Goal: Information Seeking & Learning: Check status

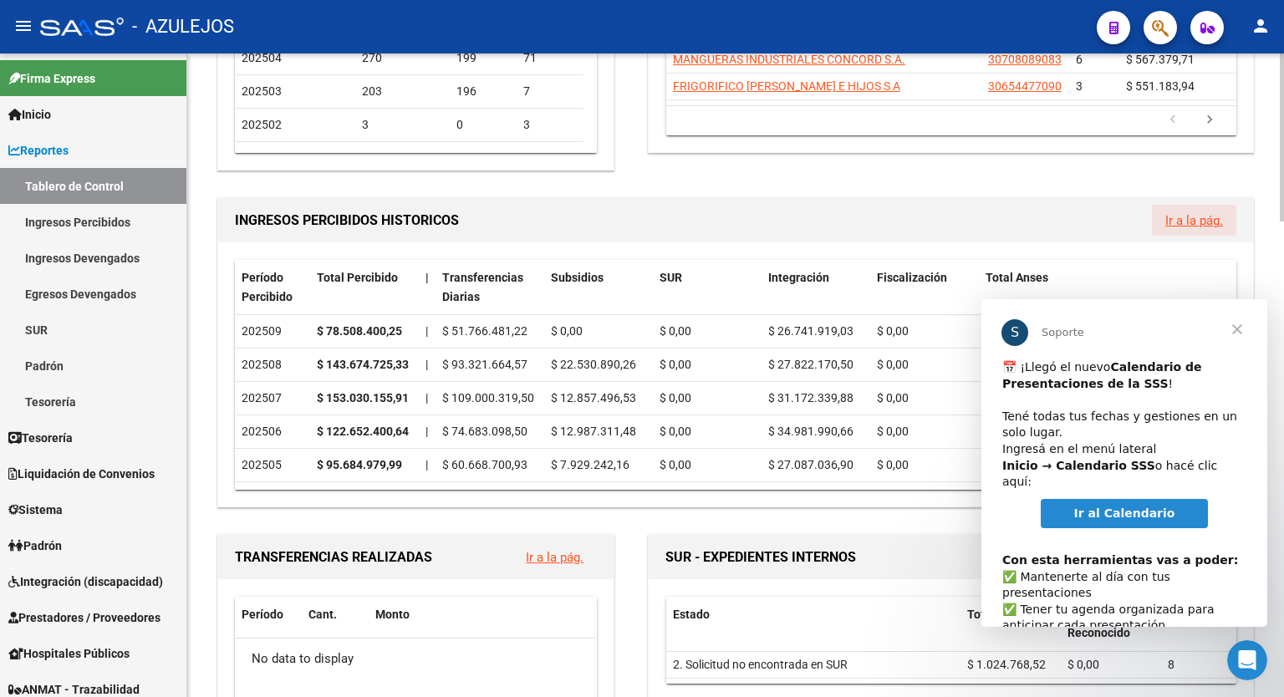
click at [1183, 215] on link "Ir a la pág." at bounding box center [1194, 220] width 58 height 15
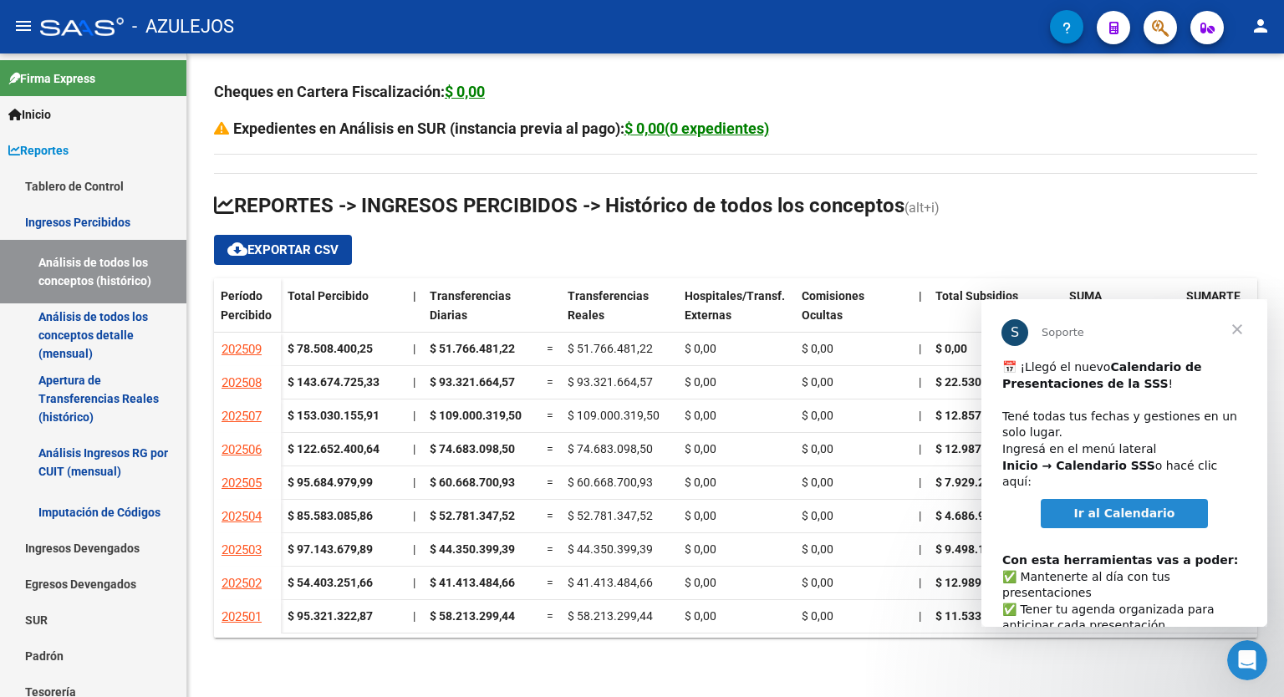
click at [1240, 331] on span "Cerrar" at bounding box center [1237, 329] width 60 height 60
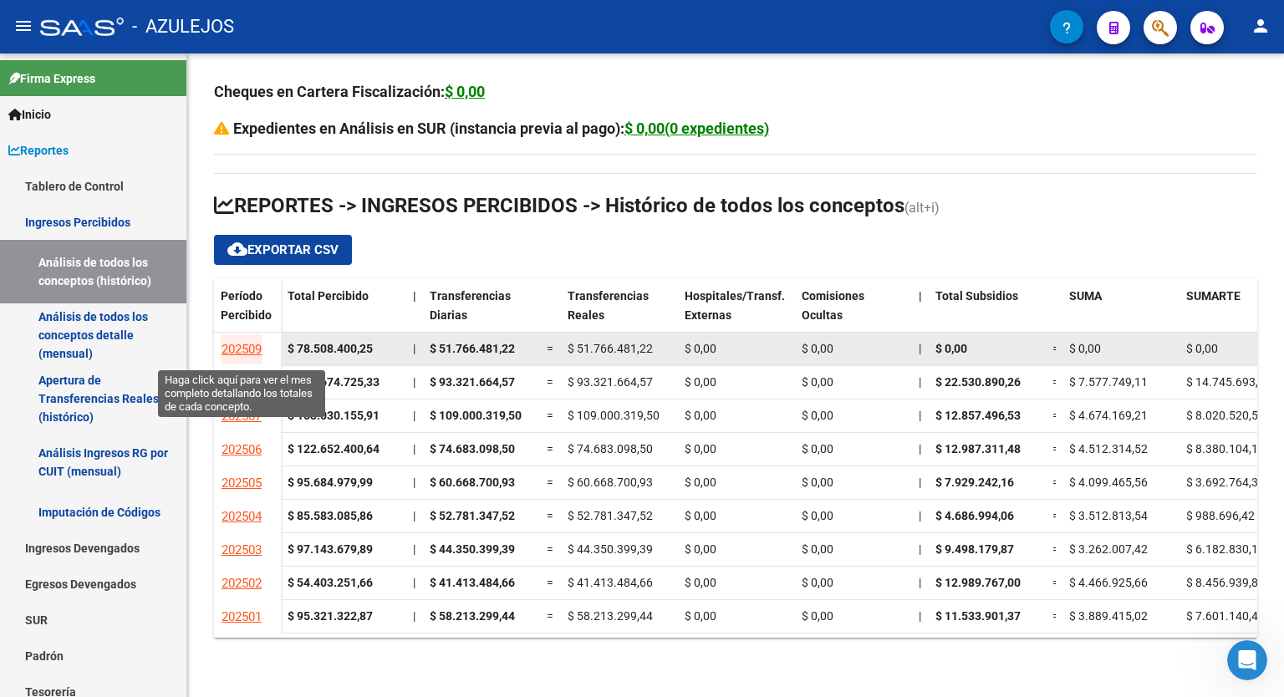
click at [248, 346] on span "202509" at bounding box center [241, 349] width 40 height 15
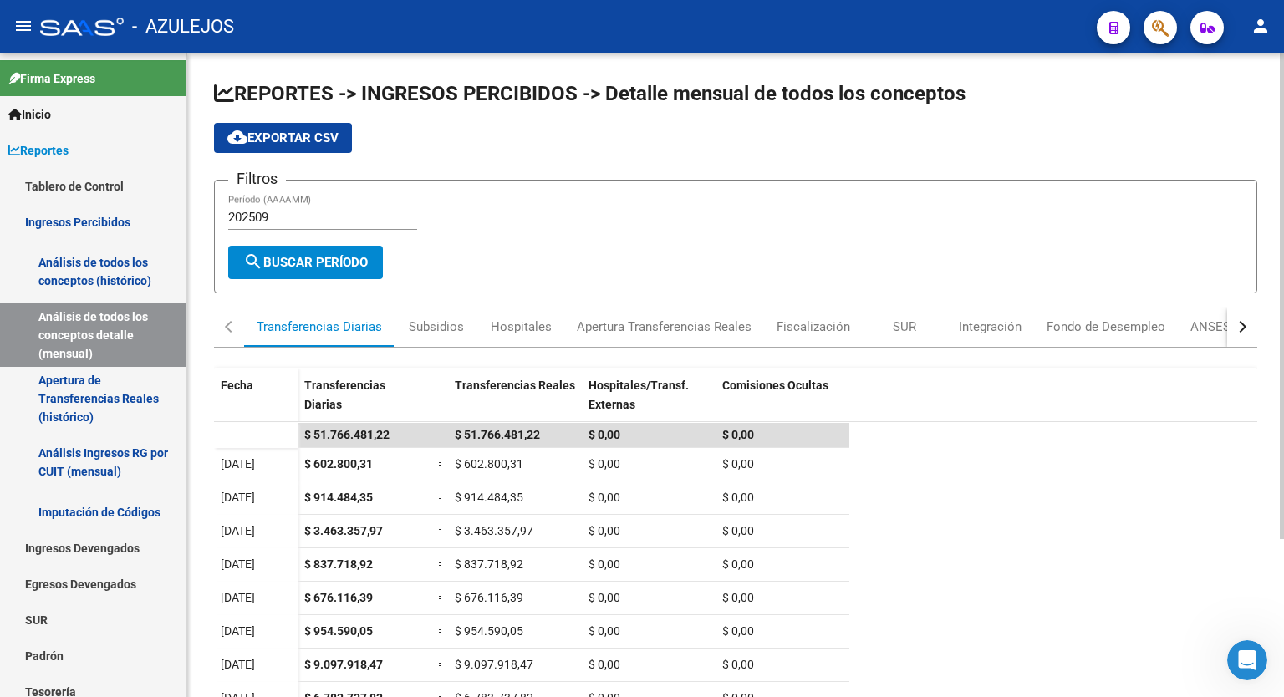
click at [1282, 294] on div at bounding box center [1282, 296] width 4 height 486
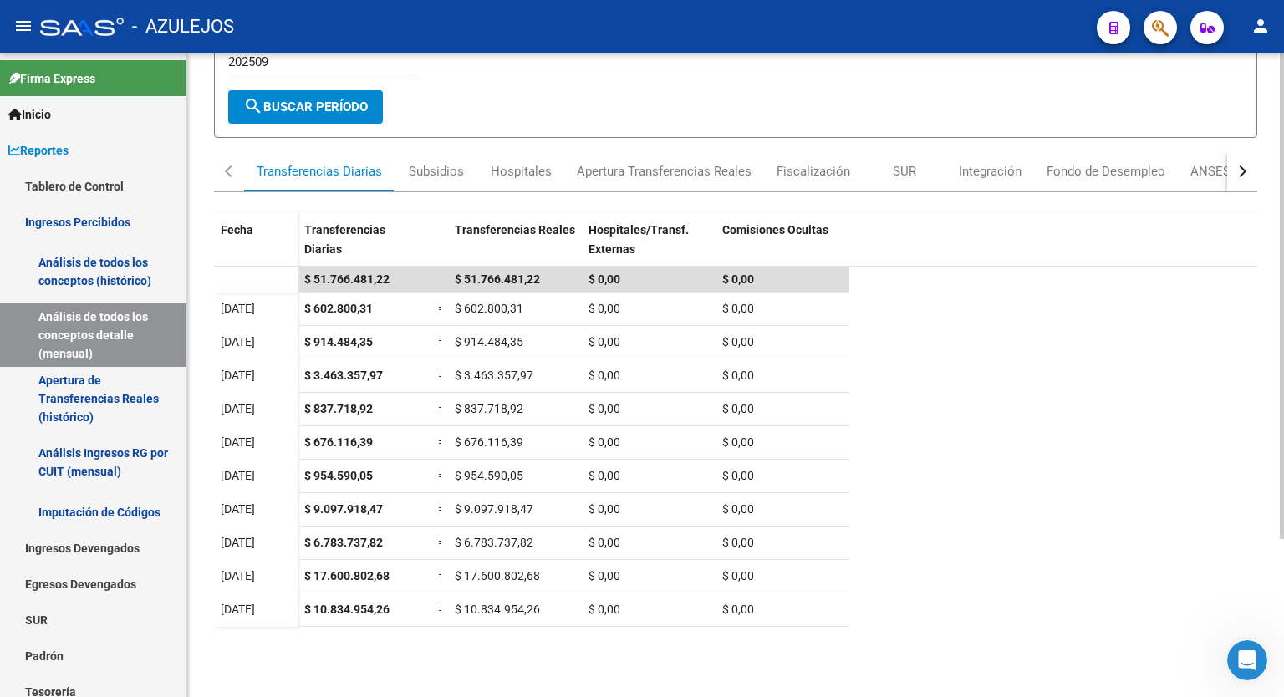
scroll to position [160, 0]
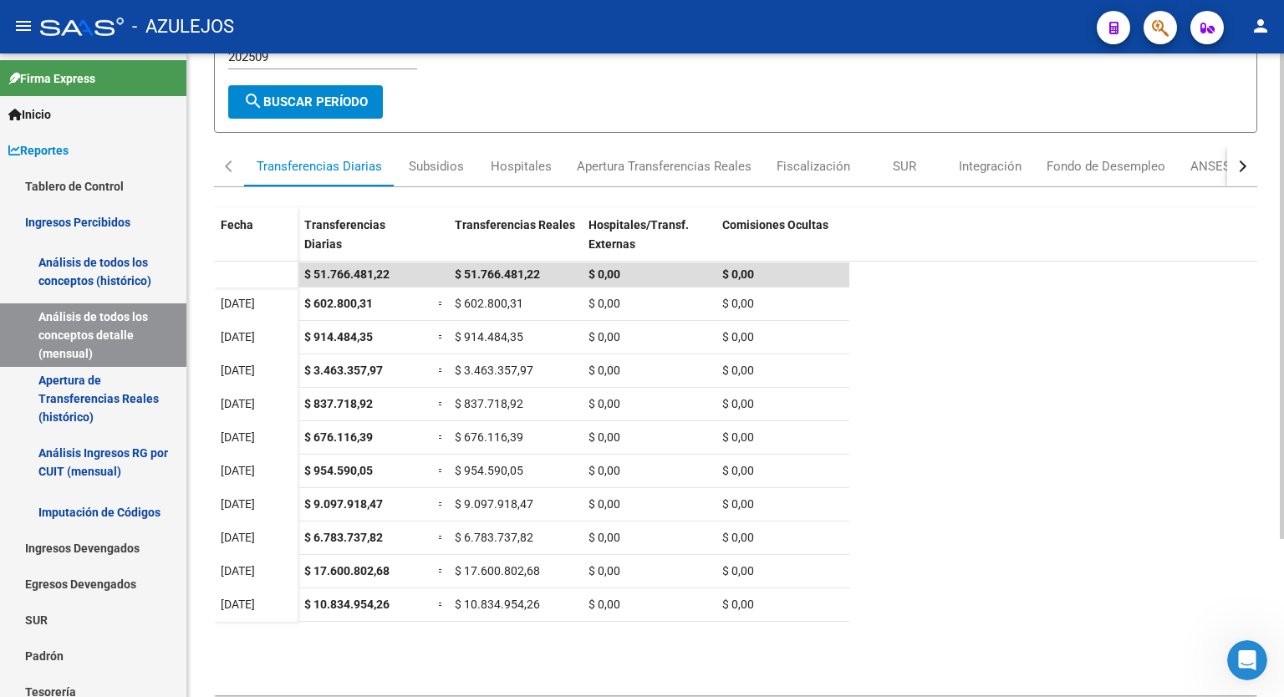
click at [1283, 415] on div at bounding box center [1282, 416] width 4 height 486
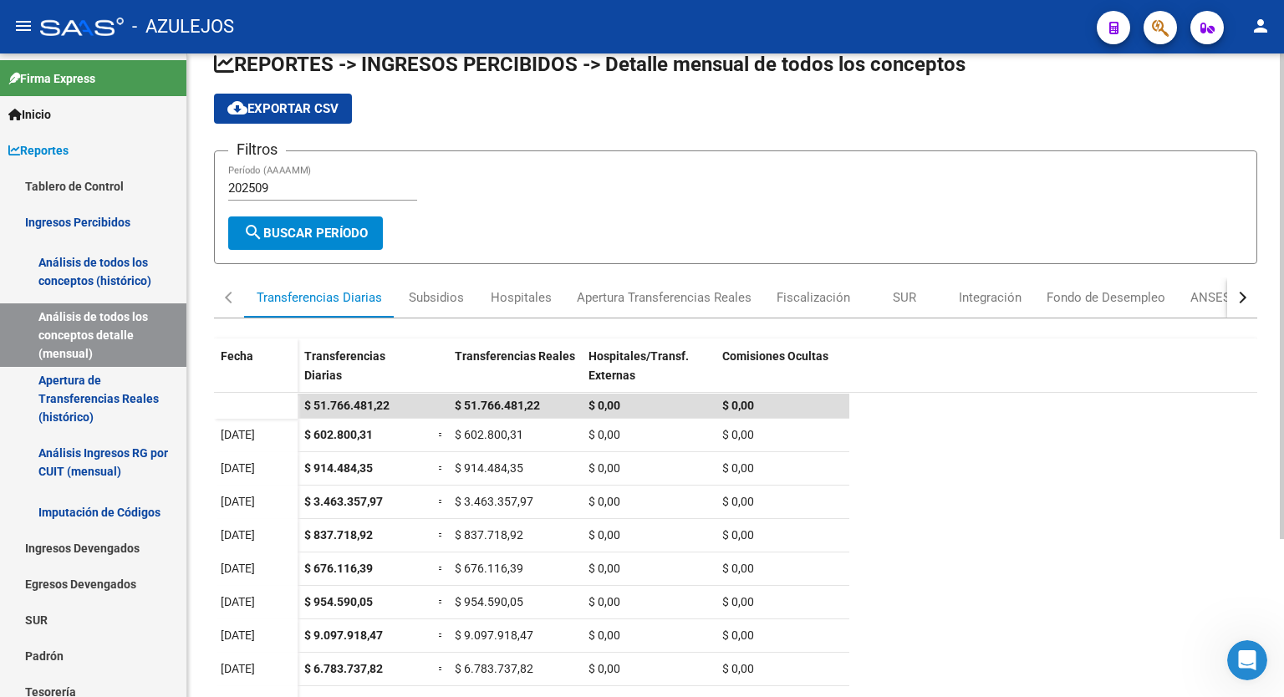
scroll to position [8, 0]
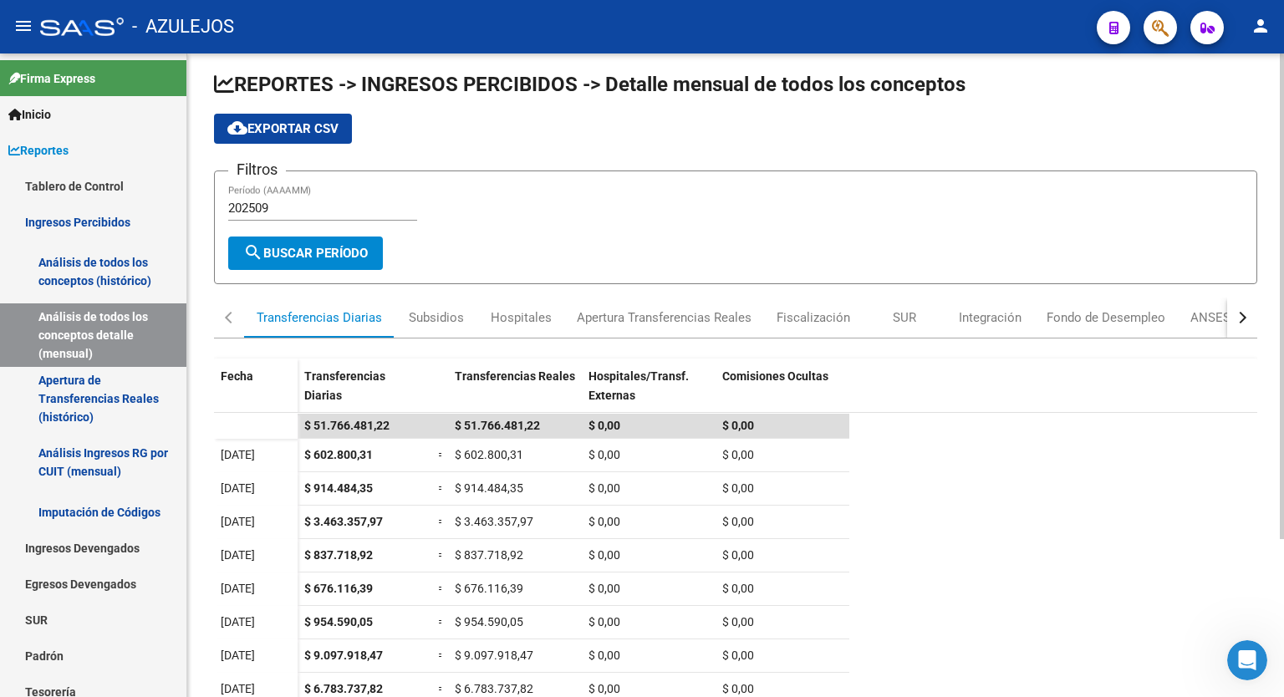
click at [1276, 114] on div "REPORTES -> INGRESOS PERCIBIDOS -> Detalle mensual de todos los conceptos cloud…" at bounding box center [737, 472] width 1101 height 856
